Goal: Information Seeking & Learning: Learn about a topic

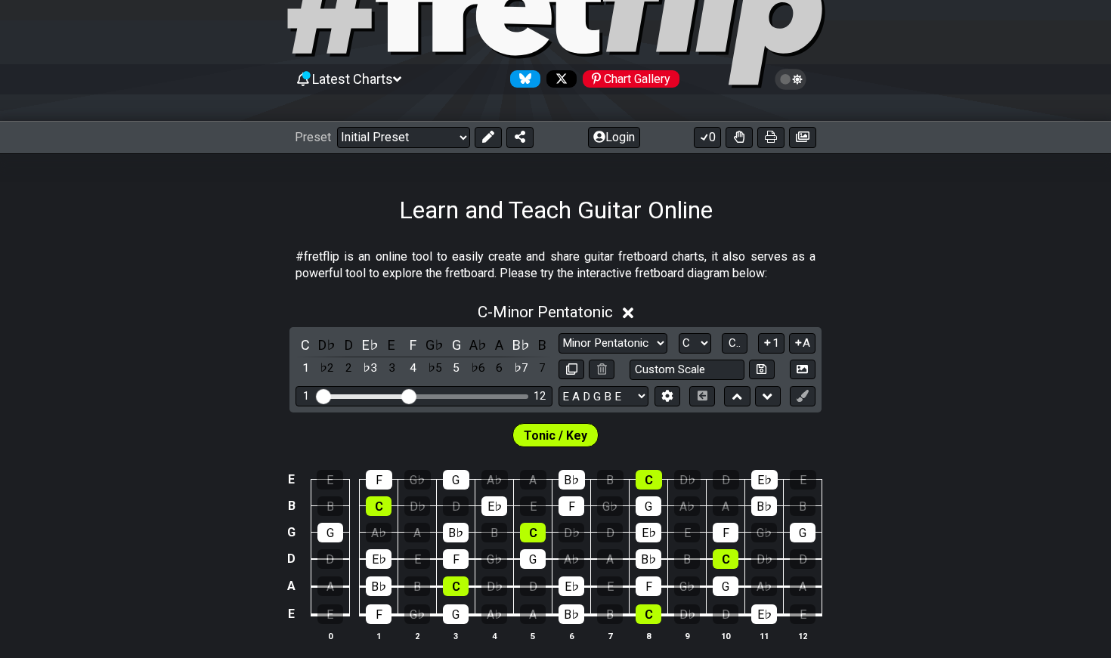
scroll to position [91, 0]
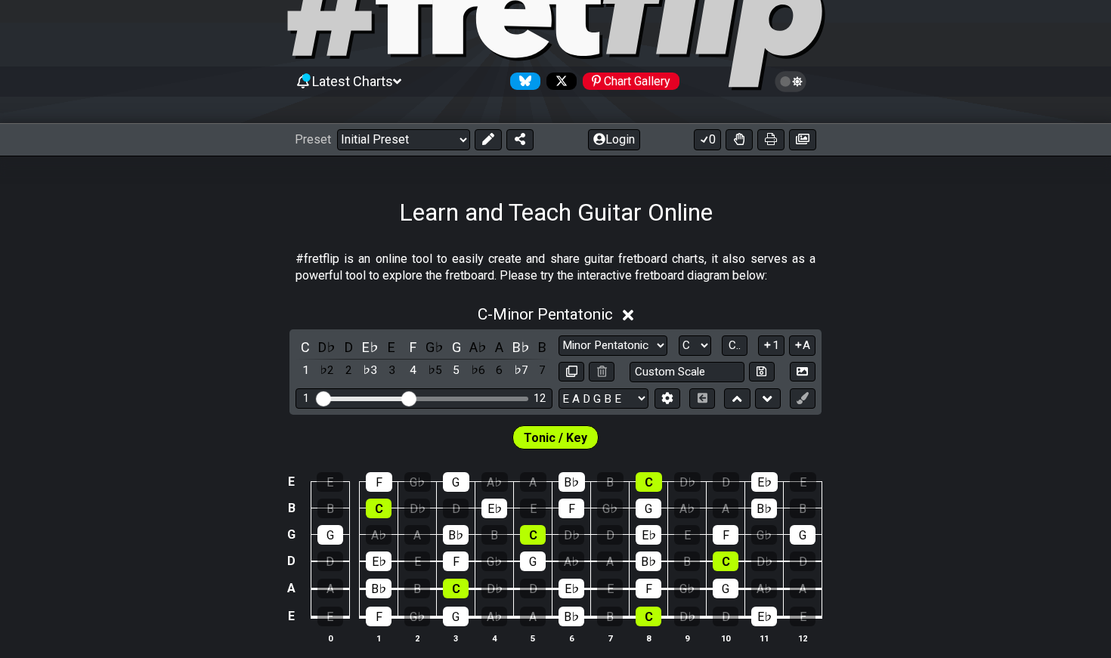
click at [401, 79] on icon at bounding box center [397, 82] width 8 height 14
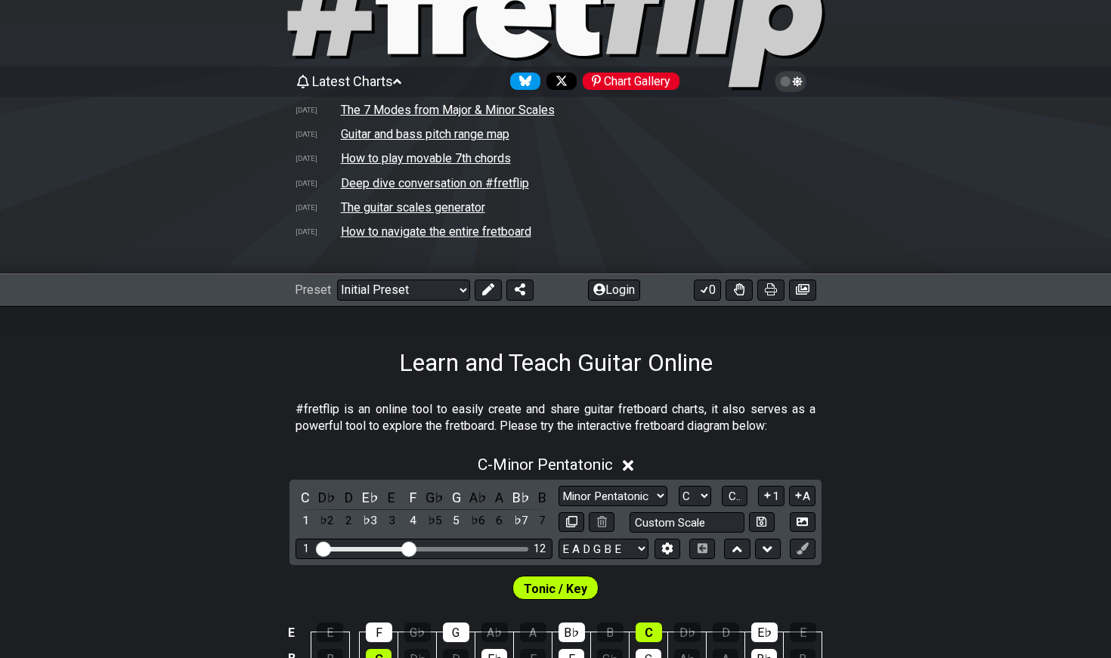
click at [432, 108] on td "The 7 Modes from Major & Minor Scales" at bounding box center [447, 110] width 215 height 16
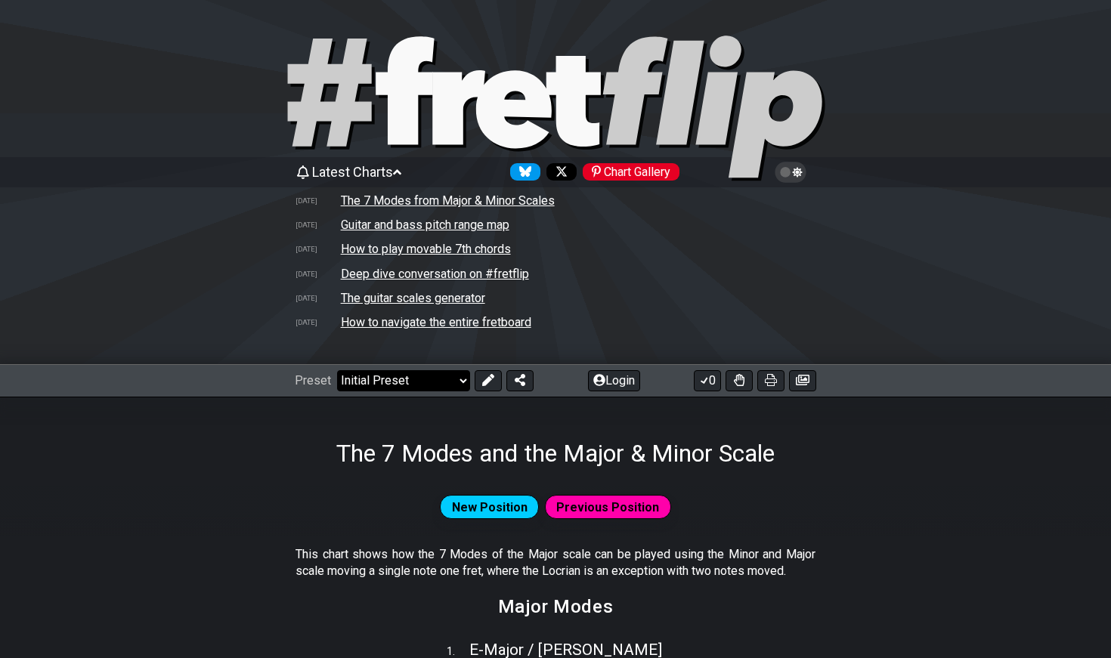
select select "/welcome"
select select "C"
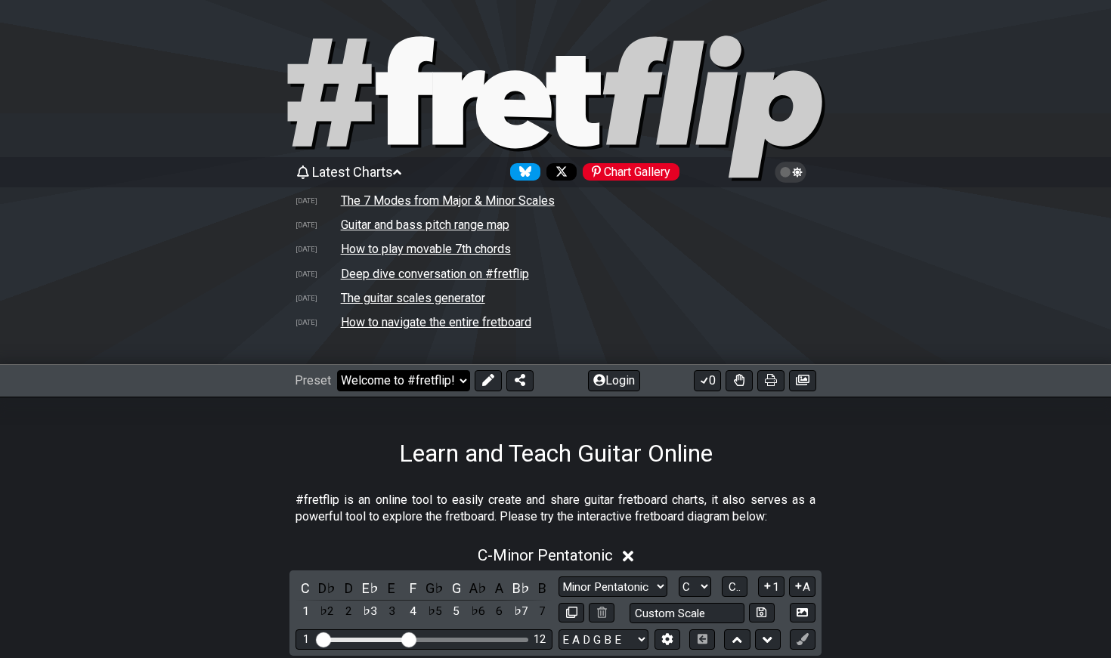
select select "/major-pentatonic"
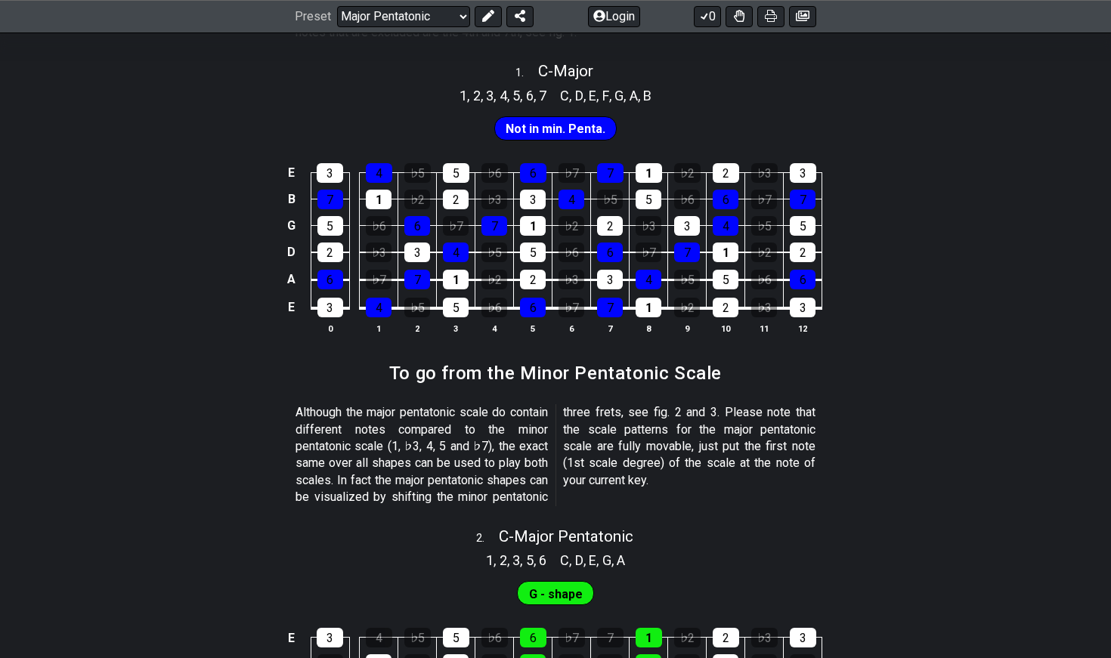
scroll to position [599, 0]
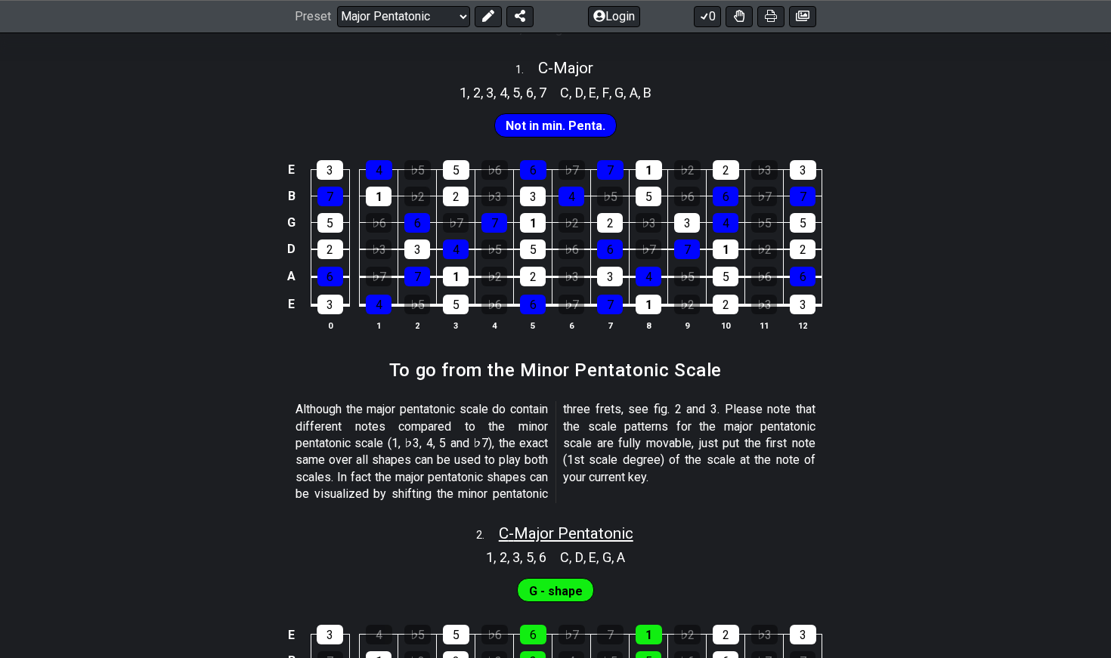
click at [522, 524] on span "C - Major Pentatonic" at bounding box center [566, 533] width 135 height 18
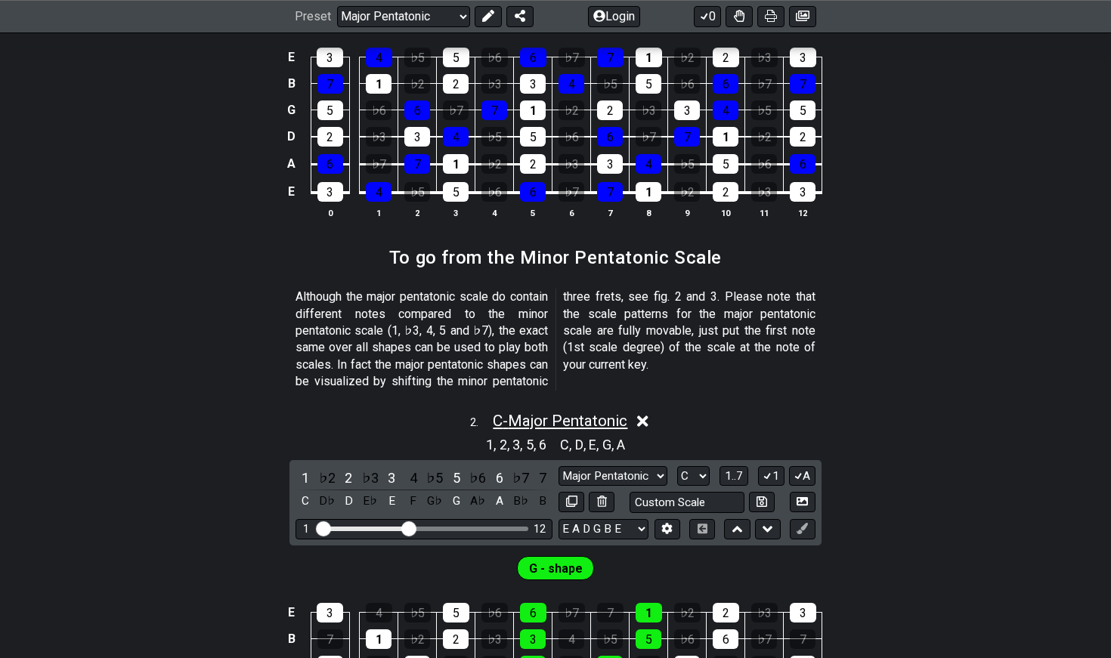
scroll to position [713, 0]
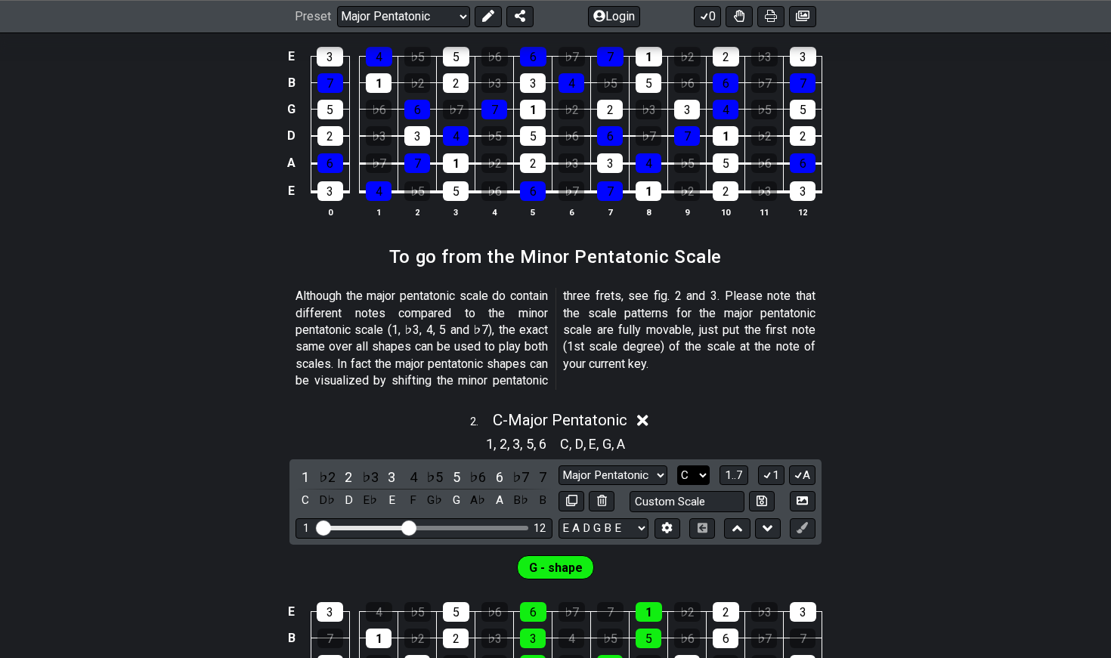
select select "A"
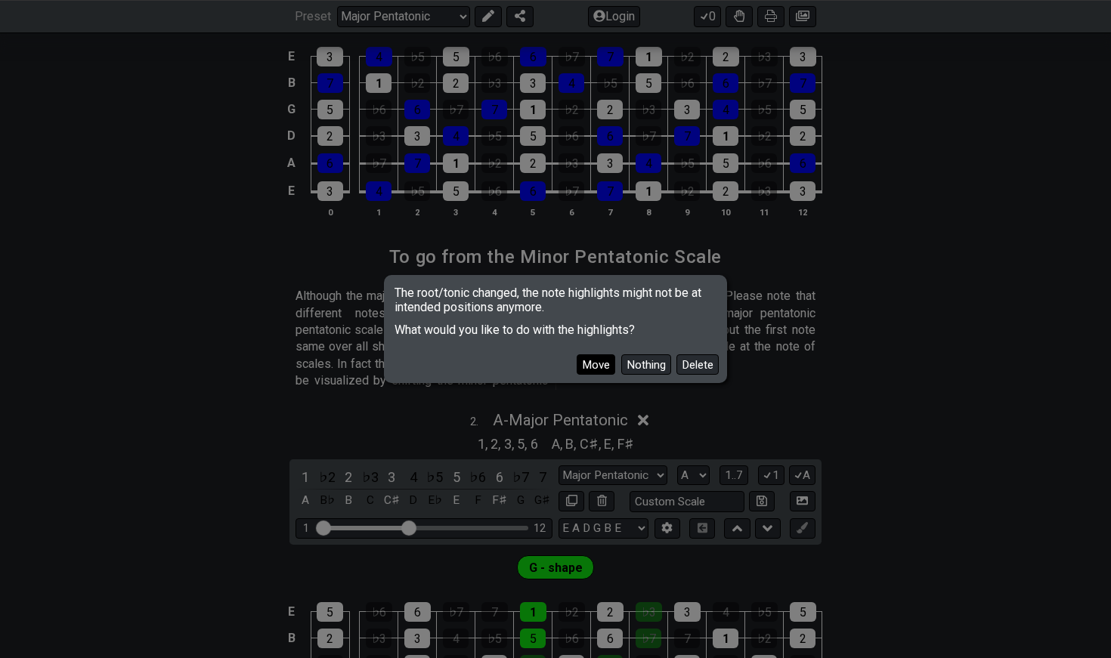
click at [600, 367] on button "Move" at bounding box center [596, 364] width 39 height 20
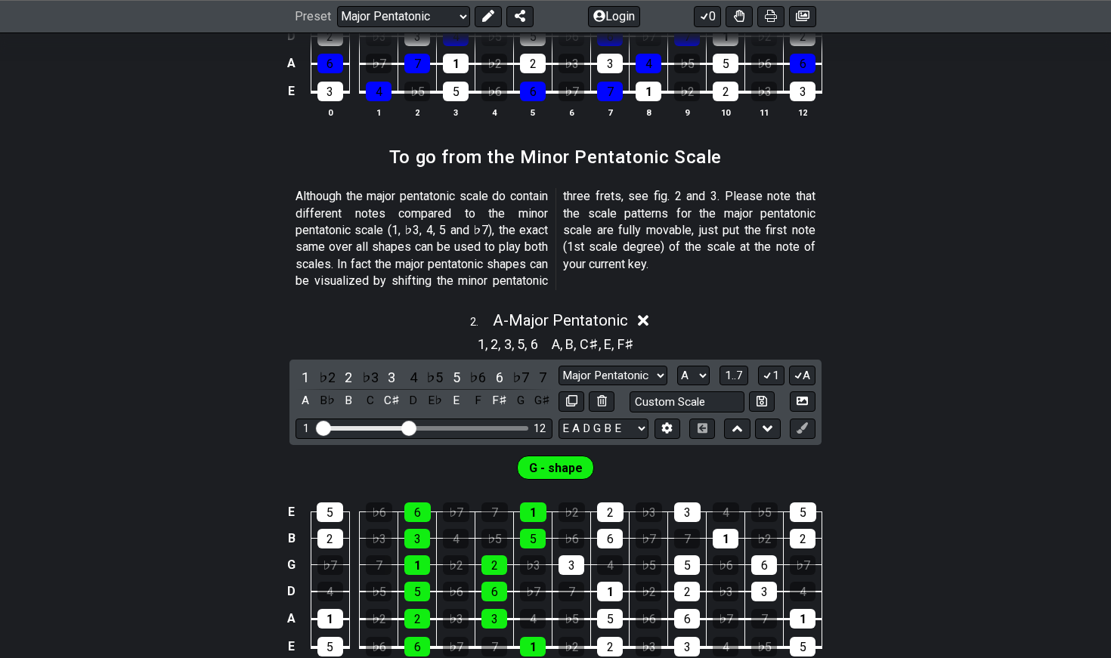
scroll to position [847, 0]
